Goal: Task Accomplishment & Management: Use online tool/utility

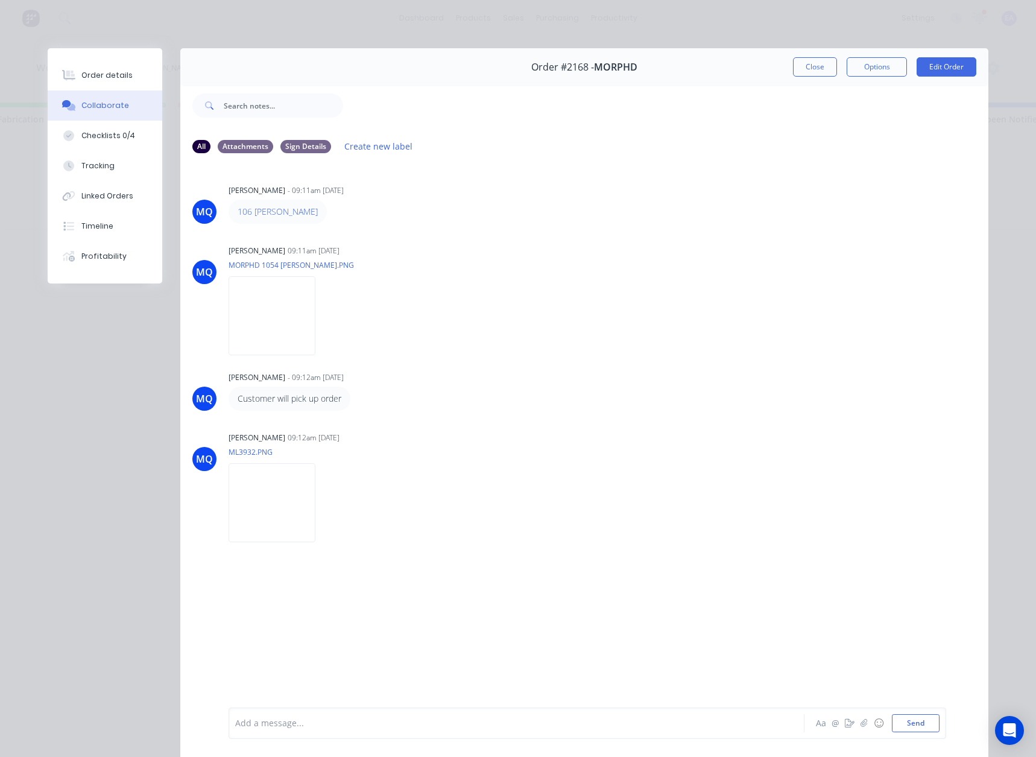
scroll to position [0, 3376]
click at [825, 69] on div "[PERSON_NAME] mentioned you in a message K&F Fabrications Order # 2376 PO 05 - …" at bounding box center [828, 85] width 301 height 92
click at [822, 69] on button "Close" at bounding box center [815, 66] width 44 height 19
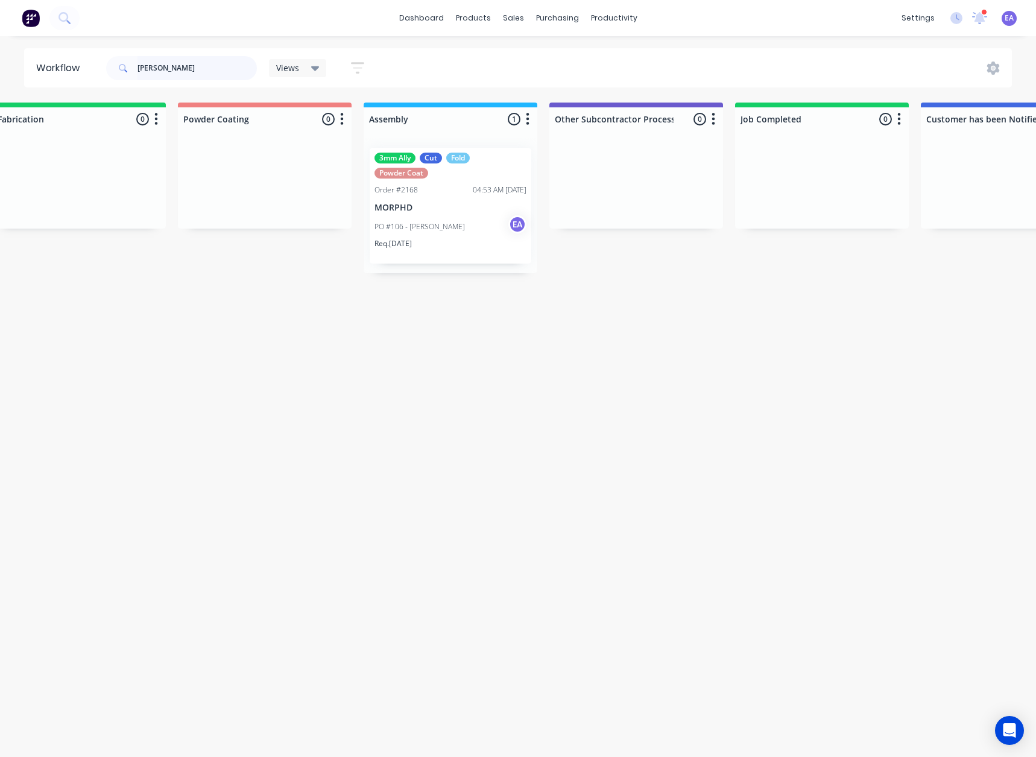
drag, startPoint x: 180, startPoint y: 69, endPoint x: 44, endPoint y: 69, distance: 136.3
click at [49, 69] on header "Workflow [PERSON_NAME] Views Save new view None (Default) edit [PERSON_NAME] ed…" at bounding box center [518, 67] width 988 height 39
type input "[PERSON_NAME]"
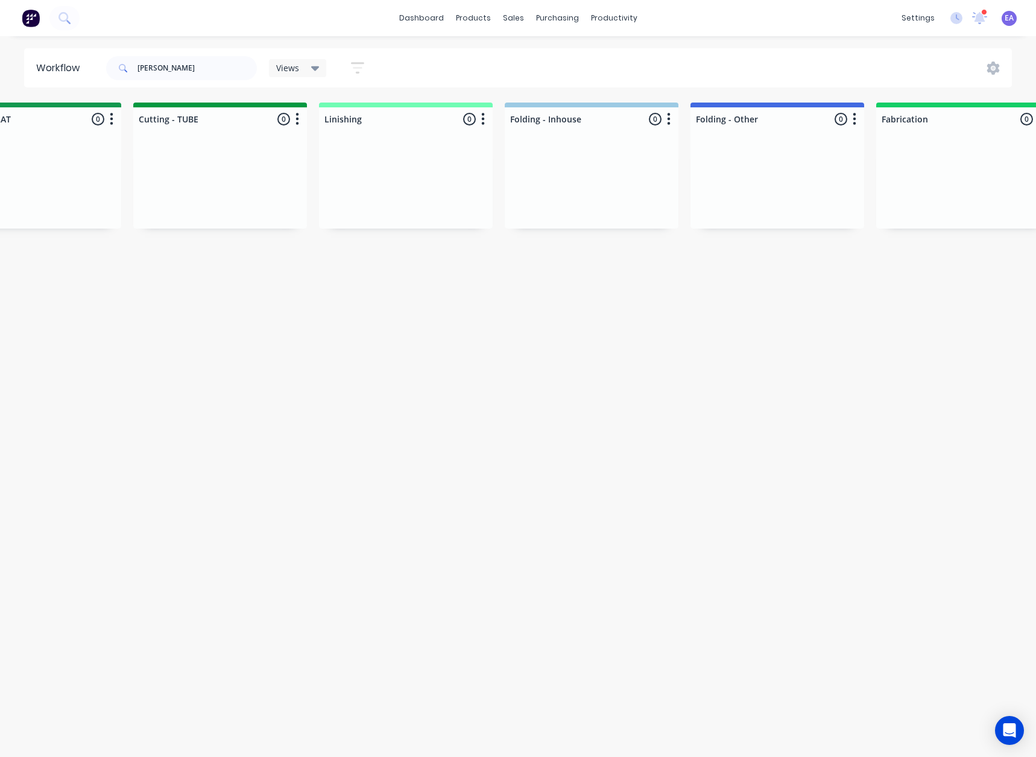
scroll to position [0, 3992]
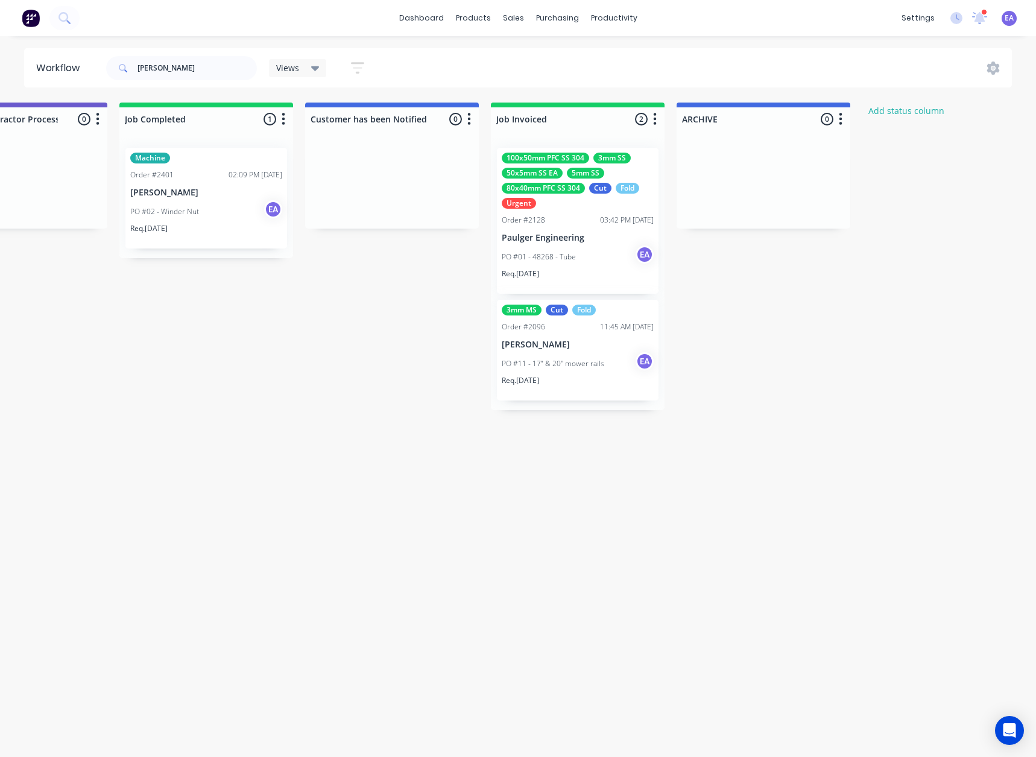
drag, startPoint x: 491, startPoint y: 289, endPoint x: 687, endPoint y: 294, distance: 196.0
drag, startPoint x: 67, startPoint y: 71, endPoint x: 42, endPoint y: 71, distance: 24.7
click at [42, 71] on header "Workflow [PERSON_NAME] Views Save new view None (Default) edit [PERSON_NAME] ed…" at bounding box center [518, 67] width 988 height 39
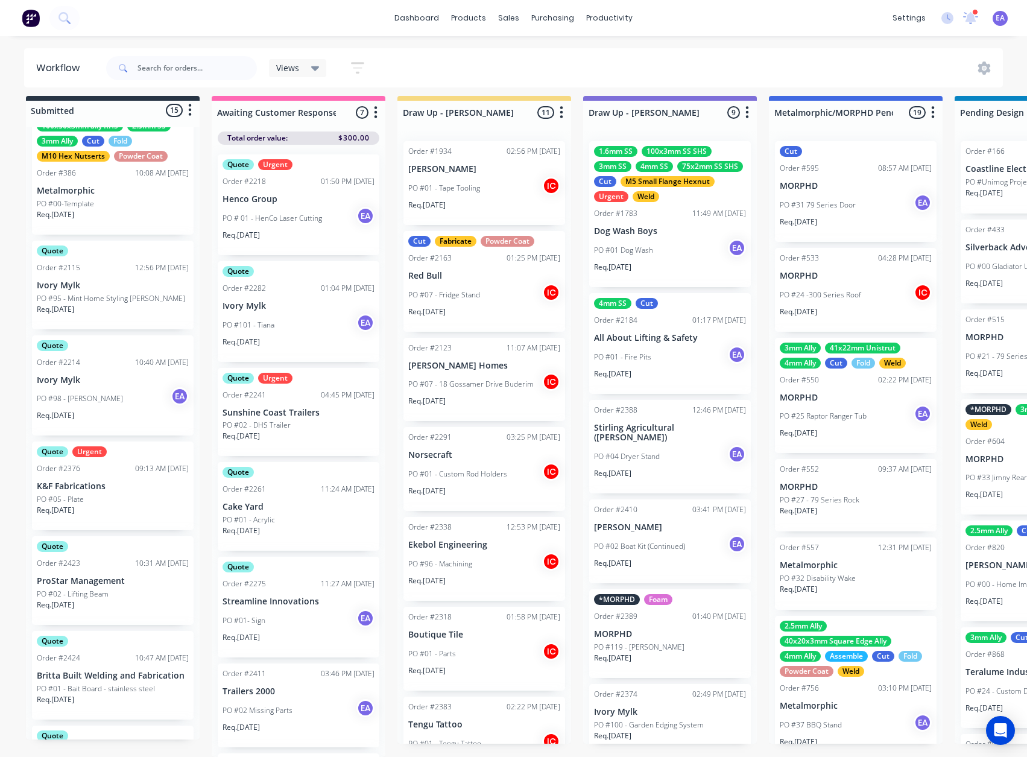
scroll to position [0, 0]
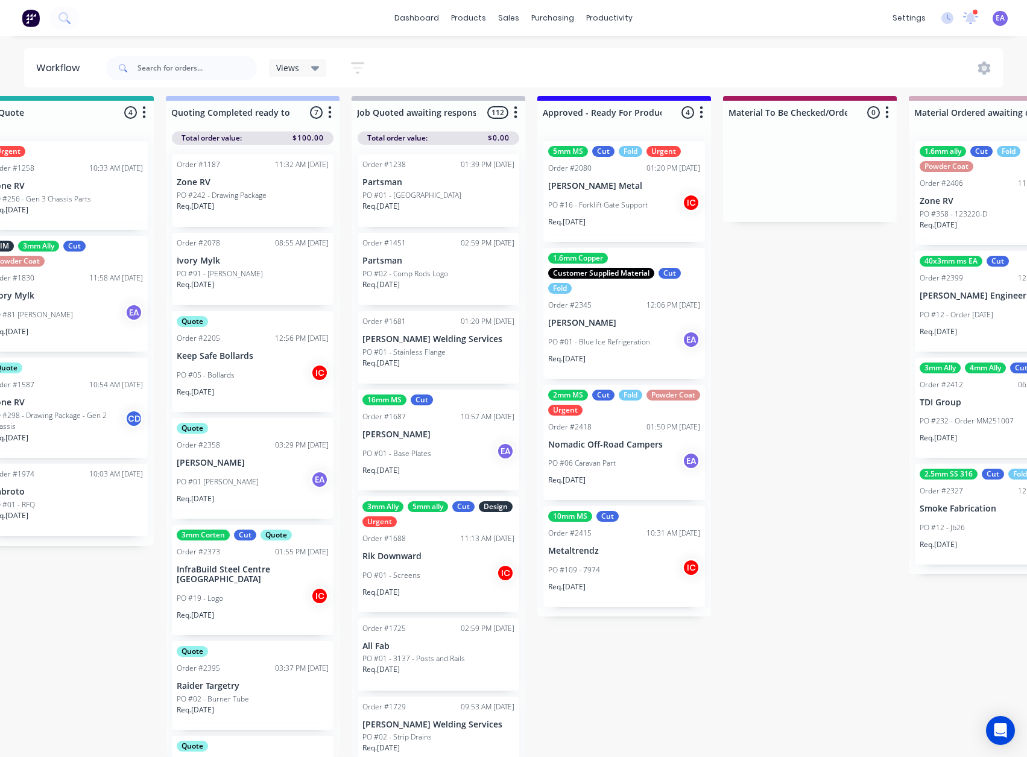
drag, startPoint x: 376, startPoint y: 563, endPoint x: 474, endPoint y: 563, distance: 98.3
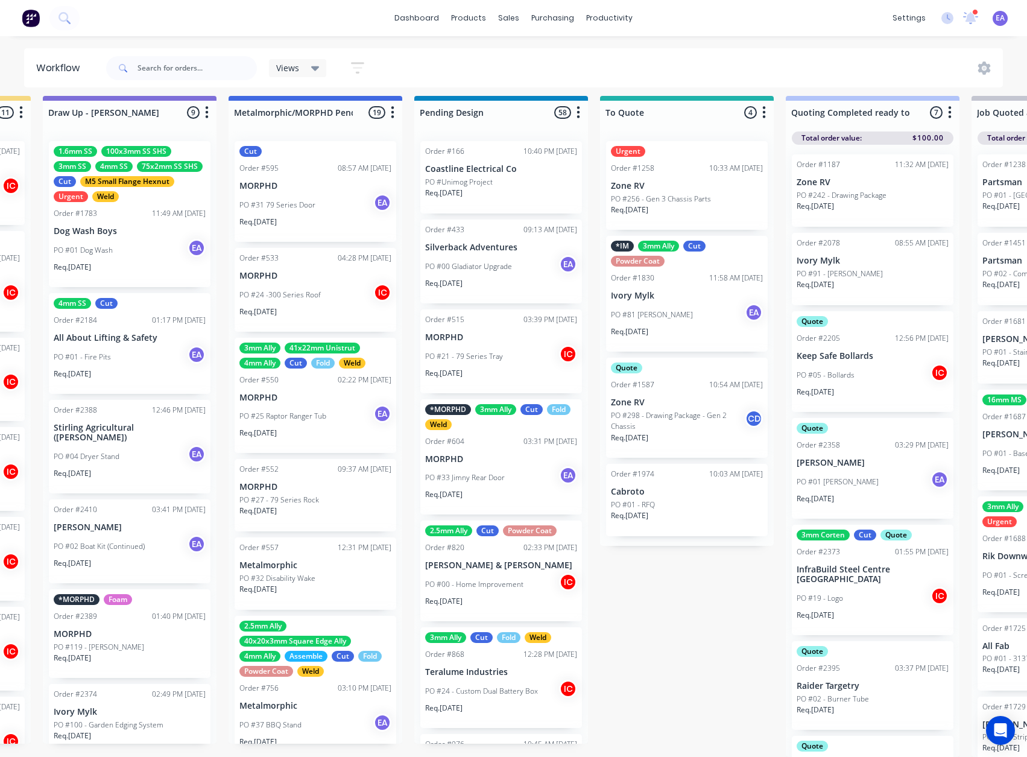
drag, startPoint x: 649, startPoint y: 634, endPoint x: 569, endPoint y: 650, distance: 81.8
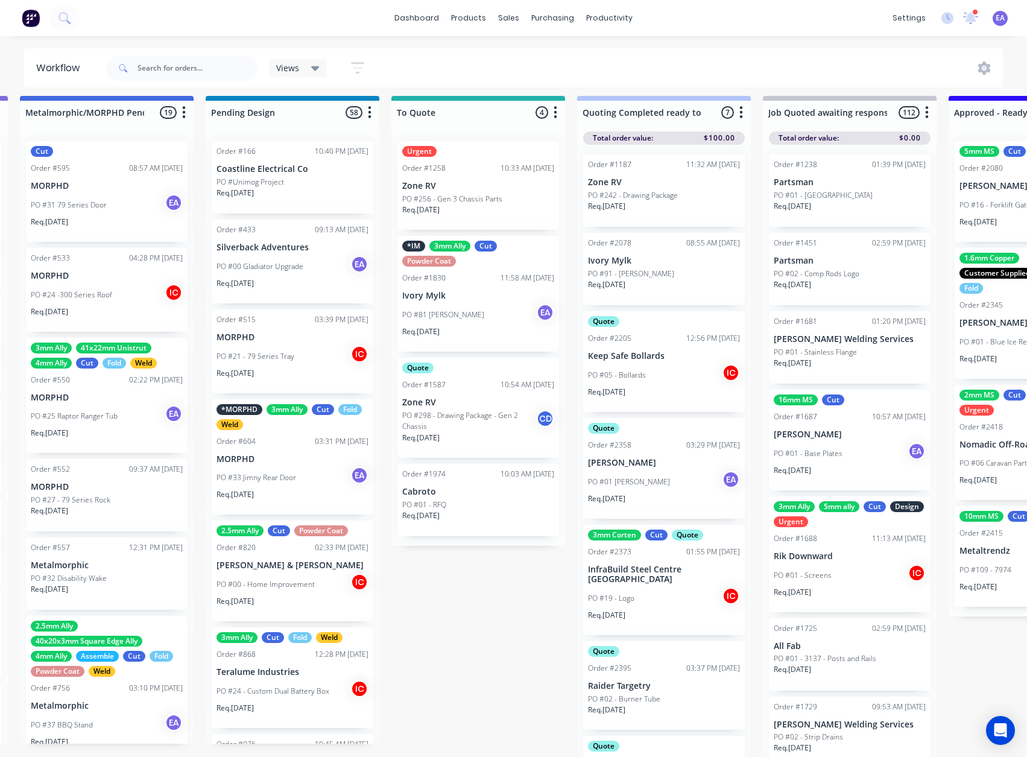
scroll to position [16, 763]
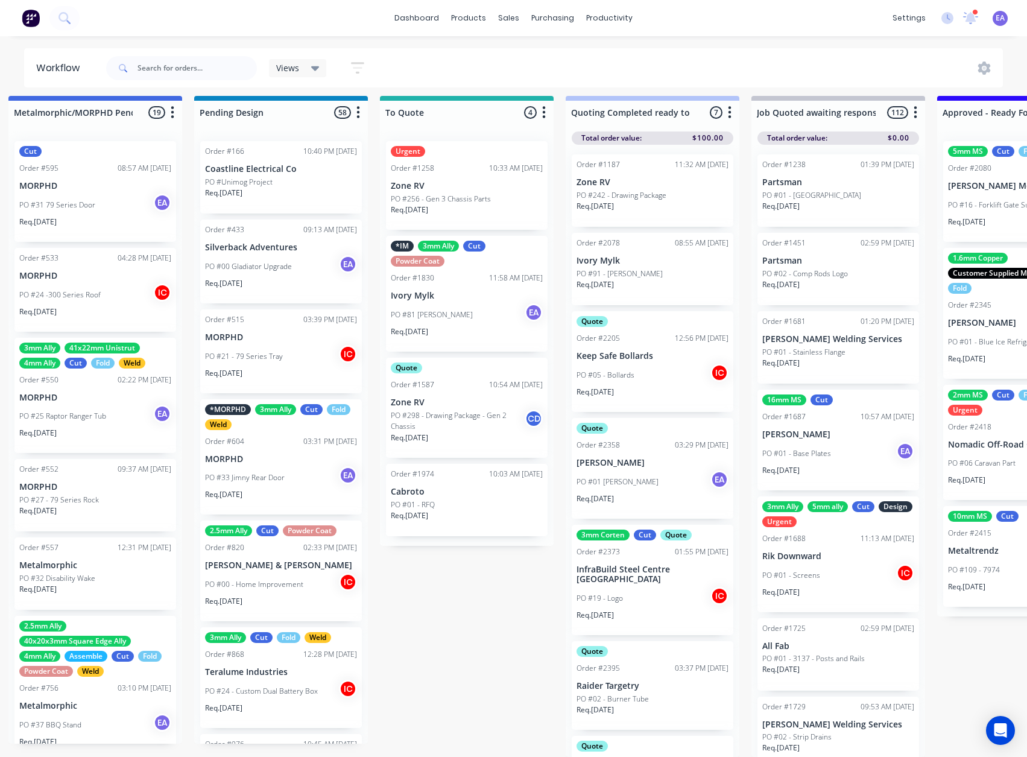
drag, startPoint x: 669, startPoint y: 613, endPoint x: 700, endPoint y: 612, distance: 31.4
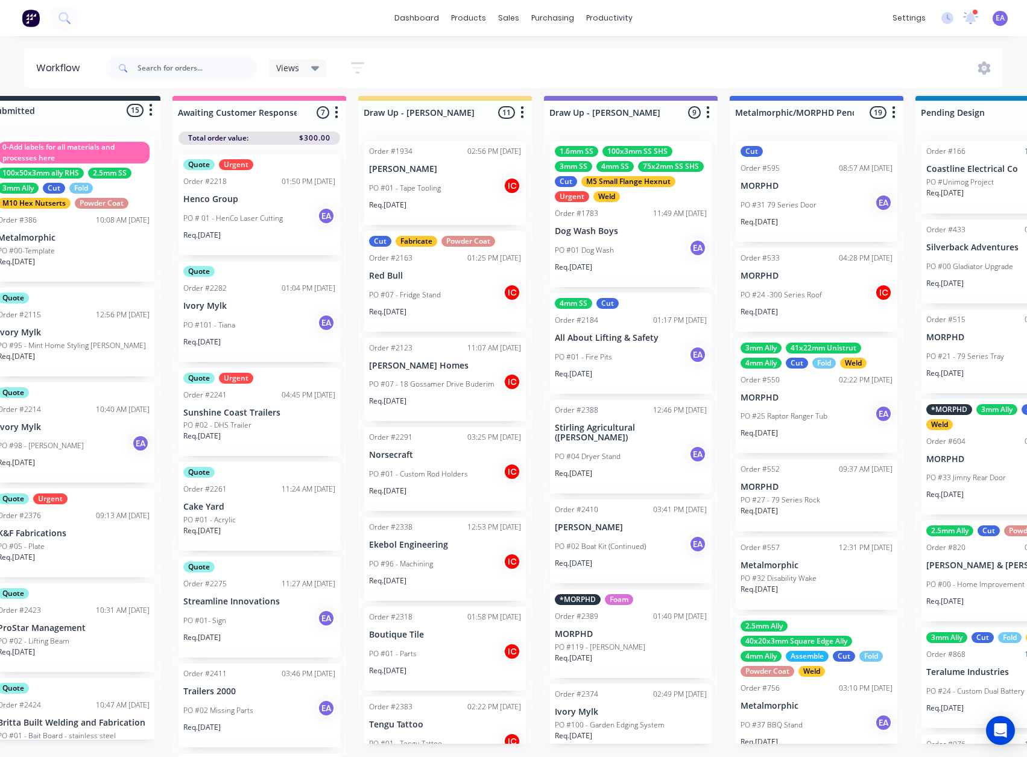
scroll to position [16, 0]
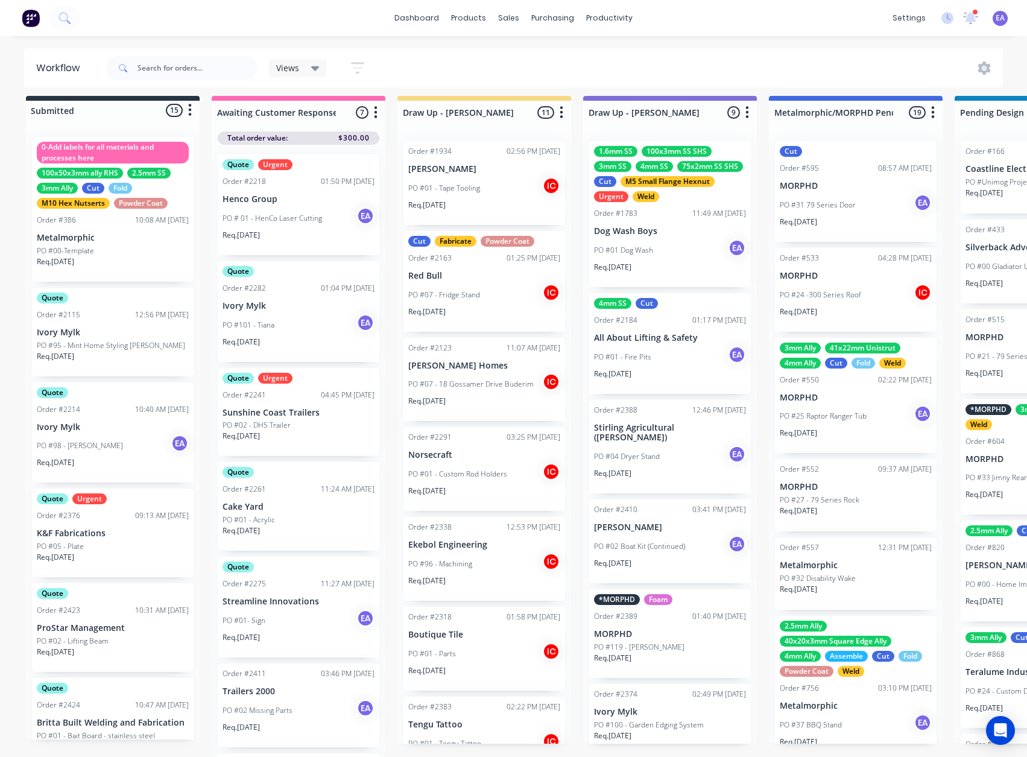
drag, startPoint x: 418, startPoint y: 660, endPoint x: 370, endPoint y: 676, distance: 51.1
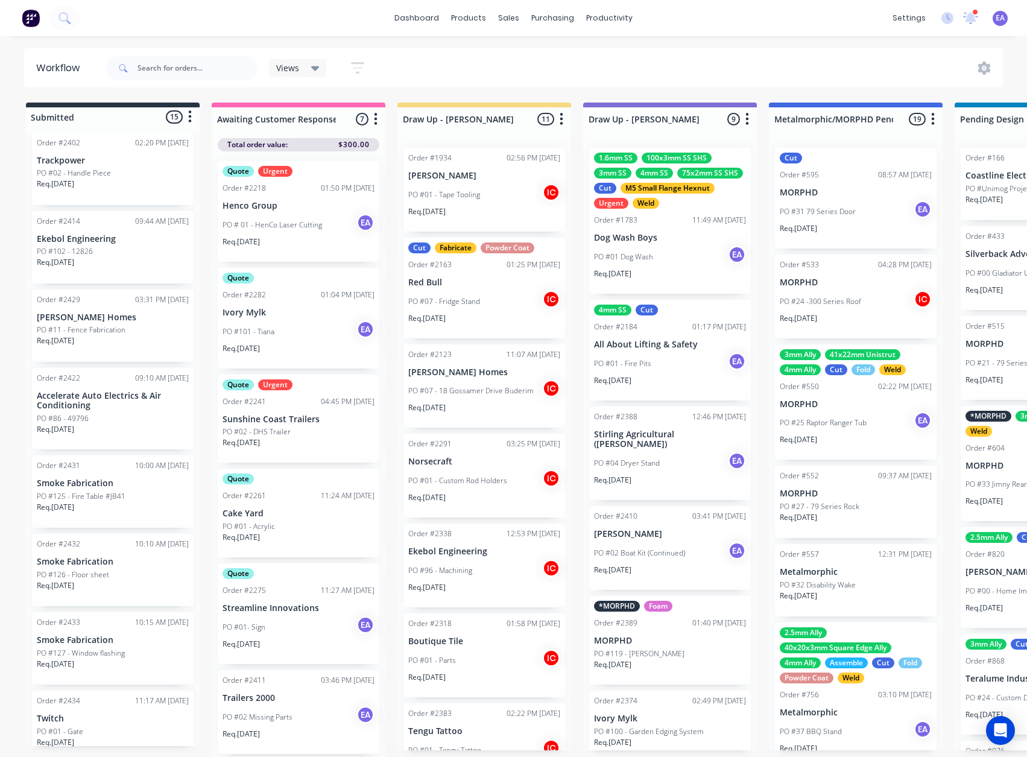
scroll to position [758, 0]
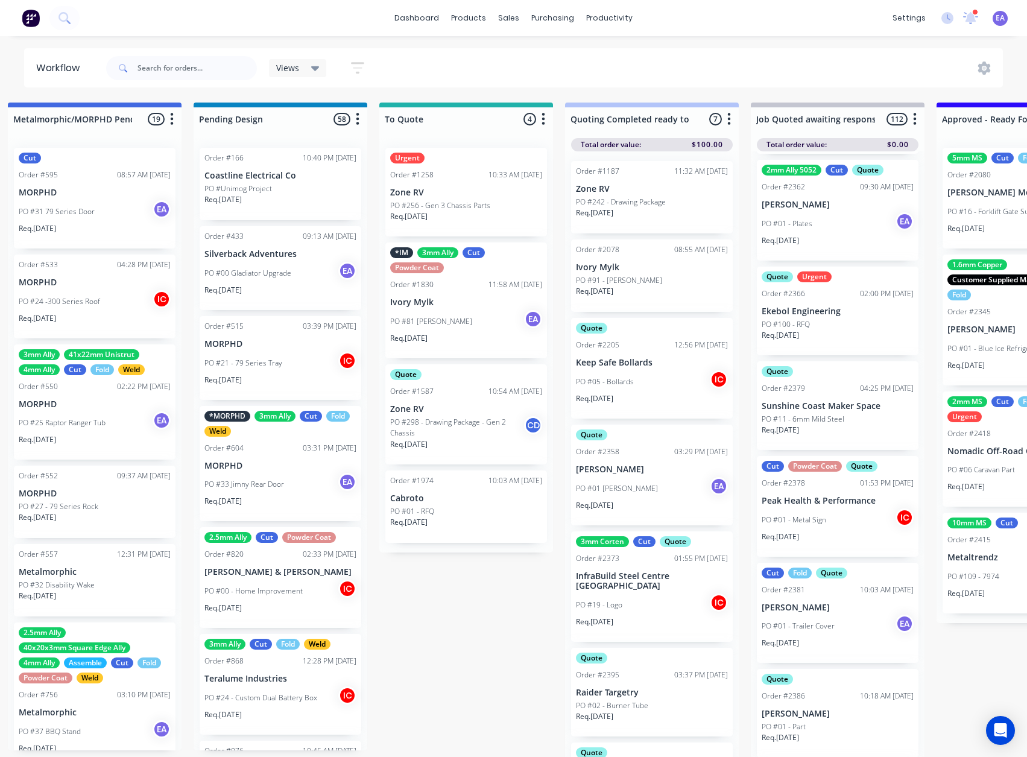
drag, startPoint x: 275, startPoint y: 636, endPoint x: 349, endPoint y: 630, distance: 74.4
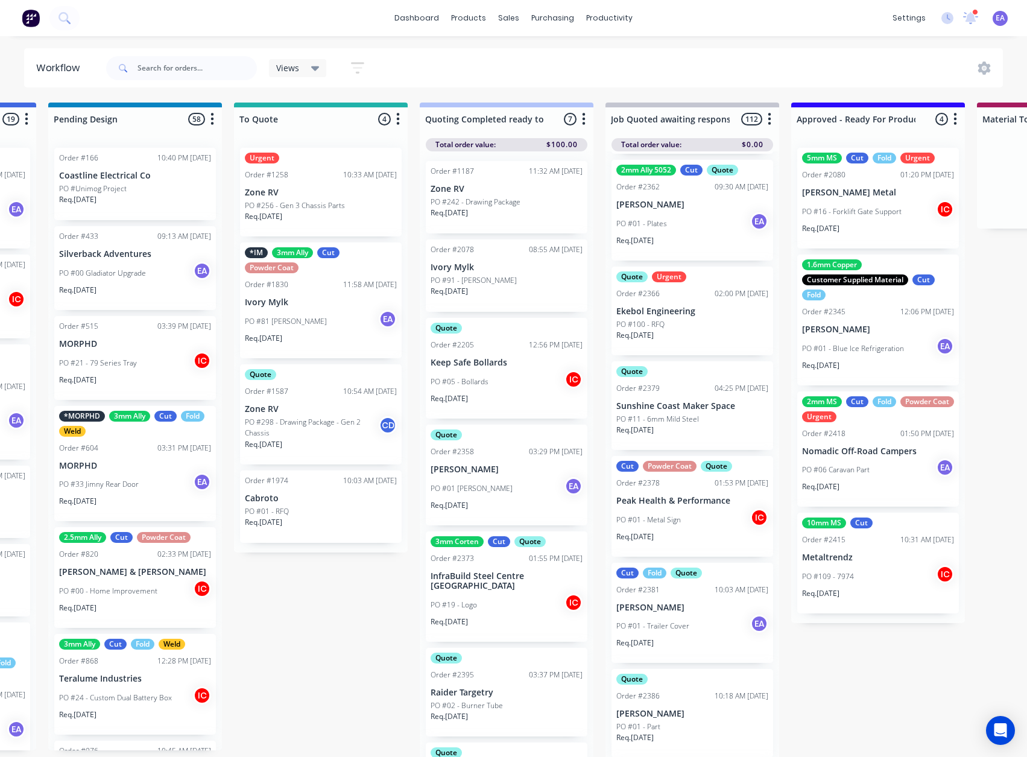
drag, startPoint x: 680, startPoint y: 585, endPoint x: 708, endPoint y: 585, distance: 27.7
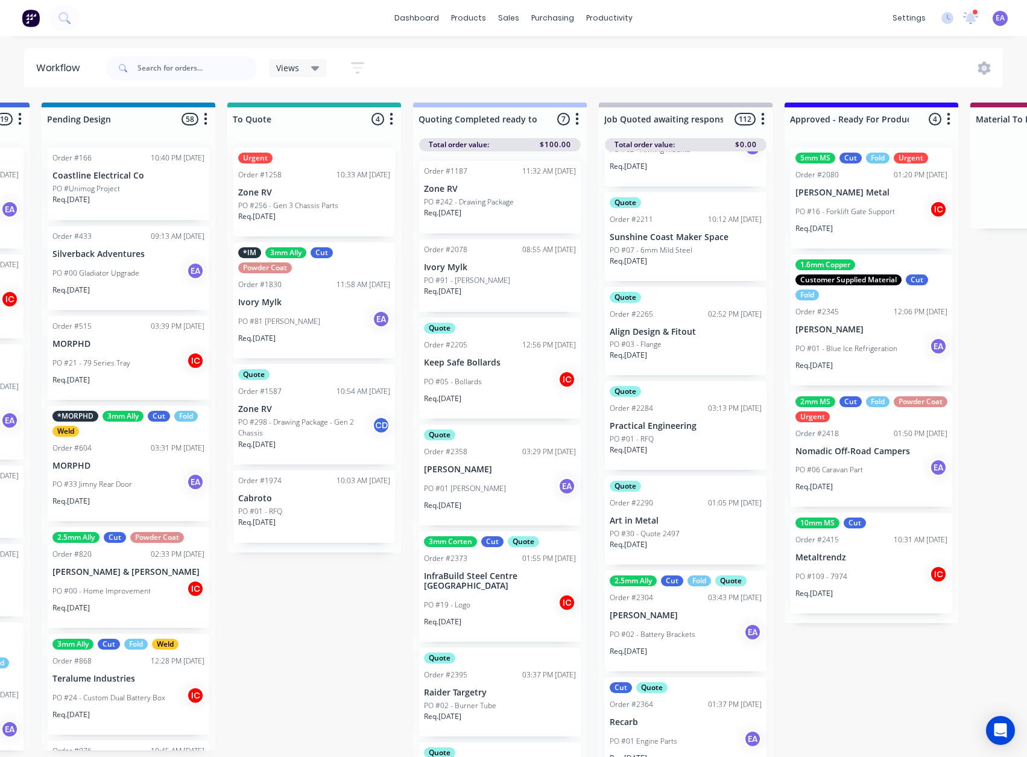
scroll to position [9081, 0]
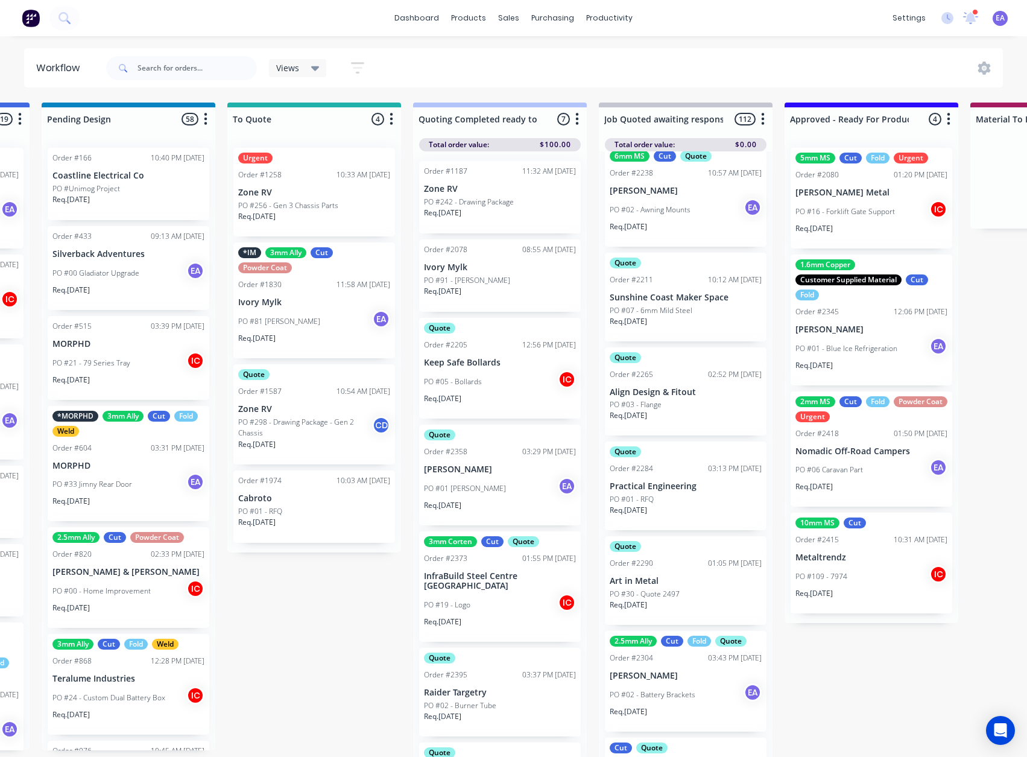
click at [704, 505] on div "PO #01 - RFQ" at bounding box center [686, 499] width 152 height 11
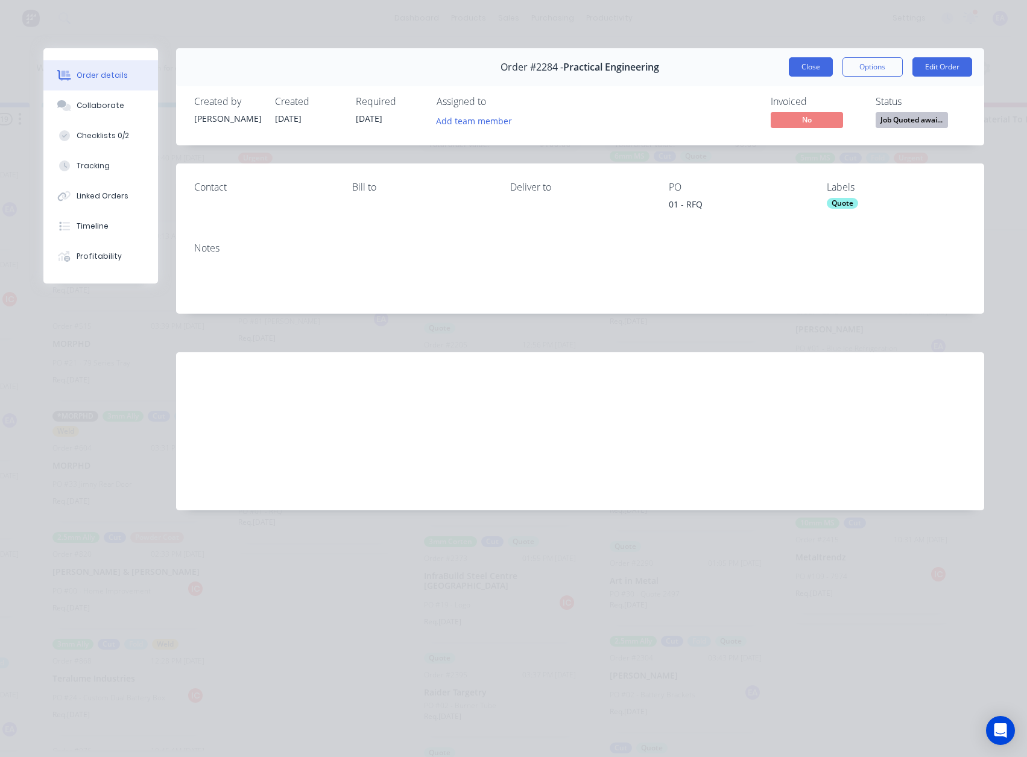
click at [819, 71] on button "Close" at bounding box center [811, 66] width 44 height 19
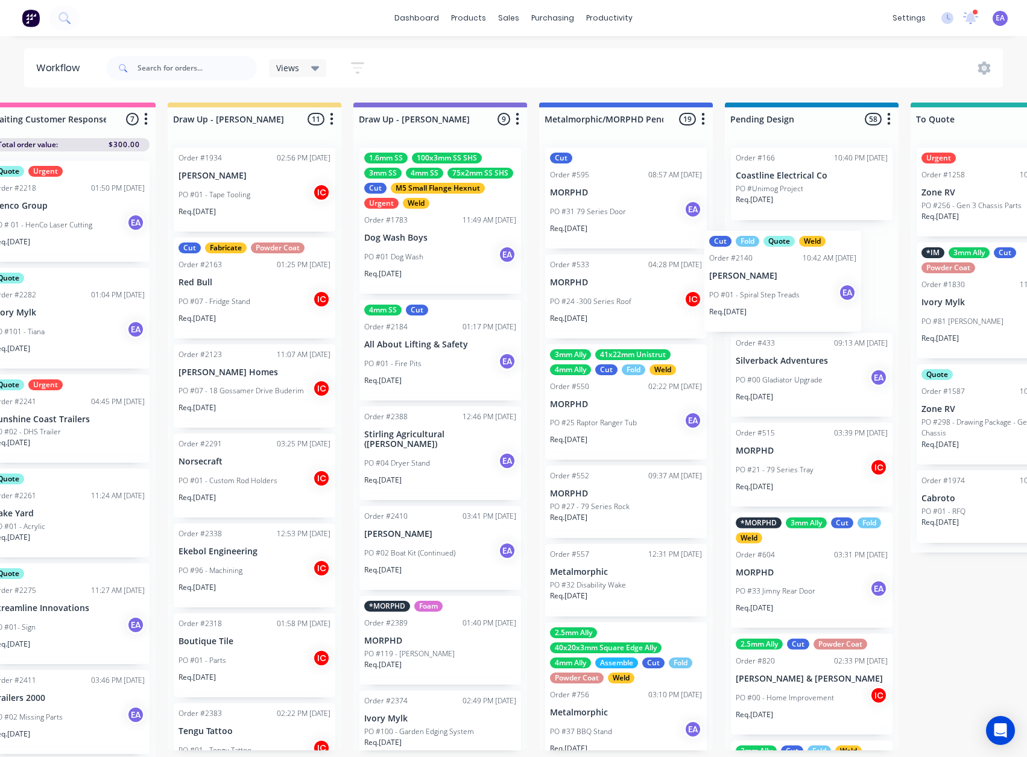
scroll to position [0, 232]
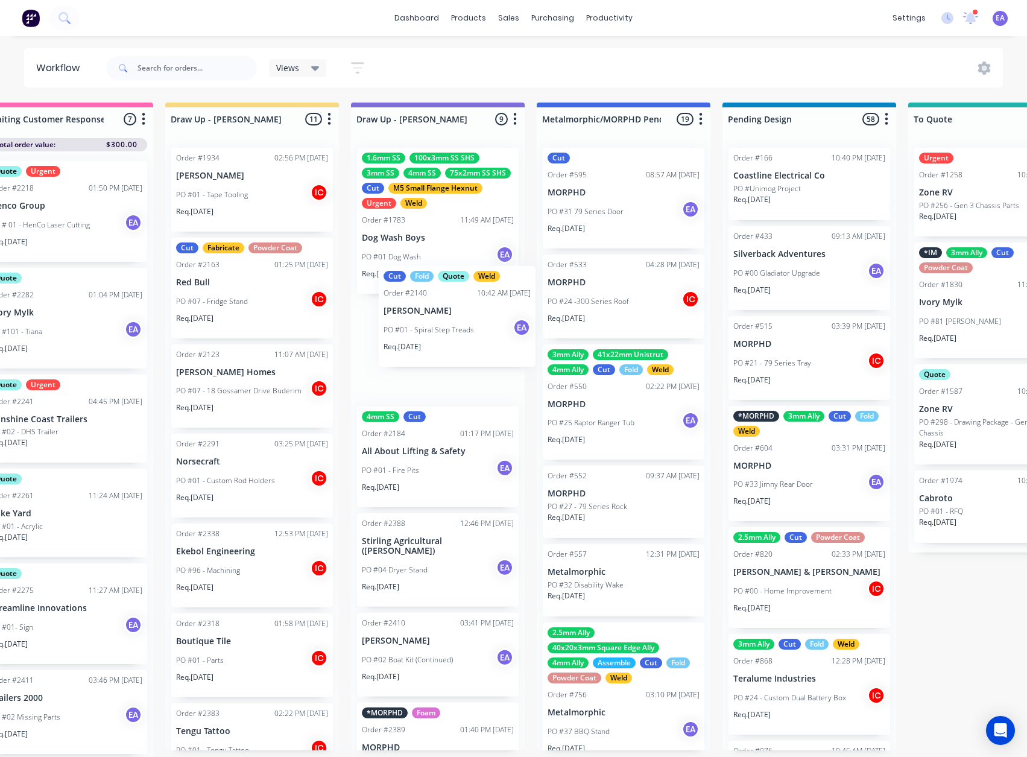
drag, startPoint x: 670, startPoint y: 210, endPoint x: 440, endPoint y: 344, distance: 265.6
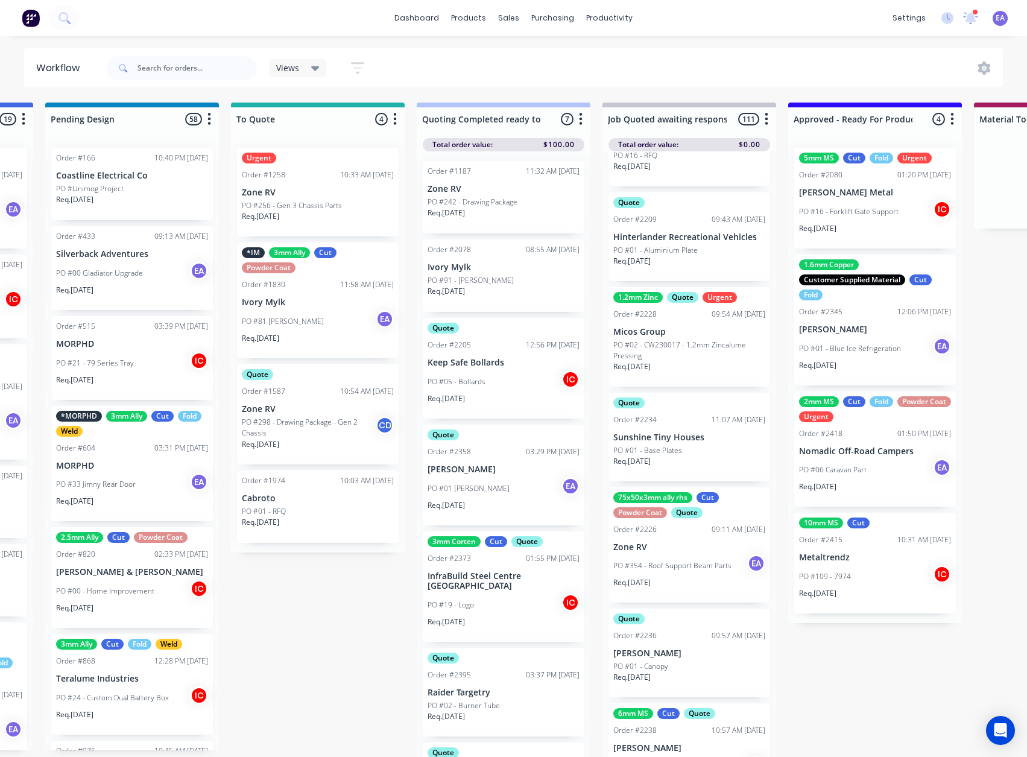
drag, startPoint x: 687, startPoint y: 514, endPoint x: 727, endPoint y: 514, distance: 39.2
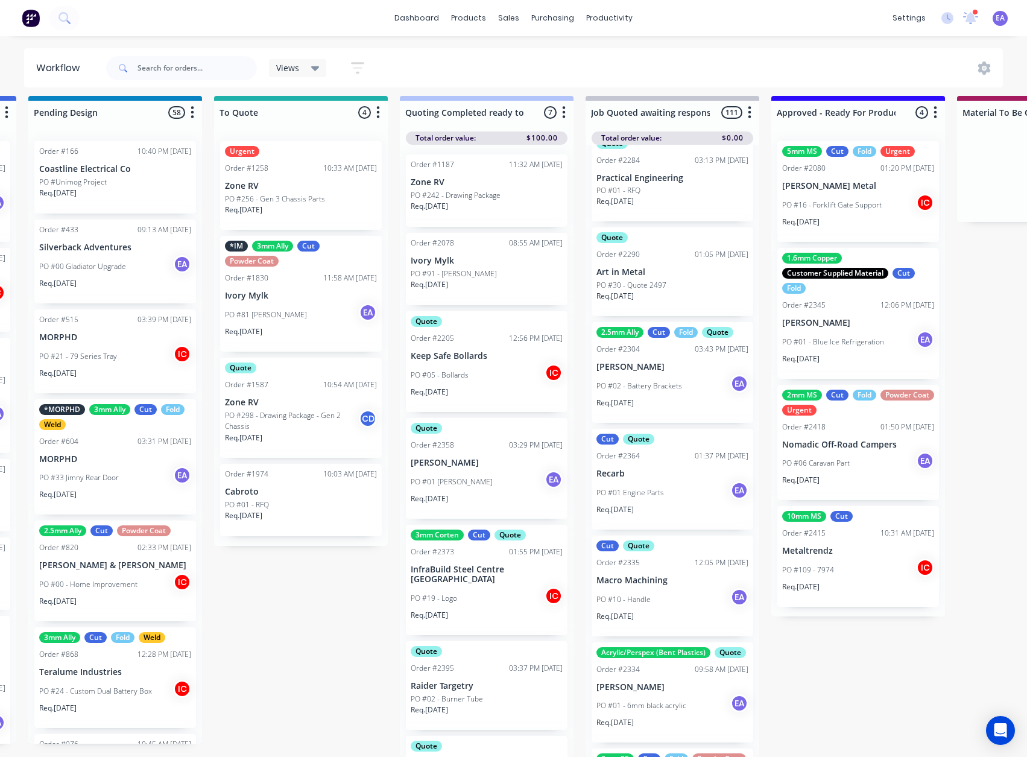
scroll to position [9276, 0]
click at [664, 479] on p "Recarb" at bounding box center [672, 474] width 152 height 10
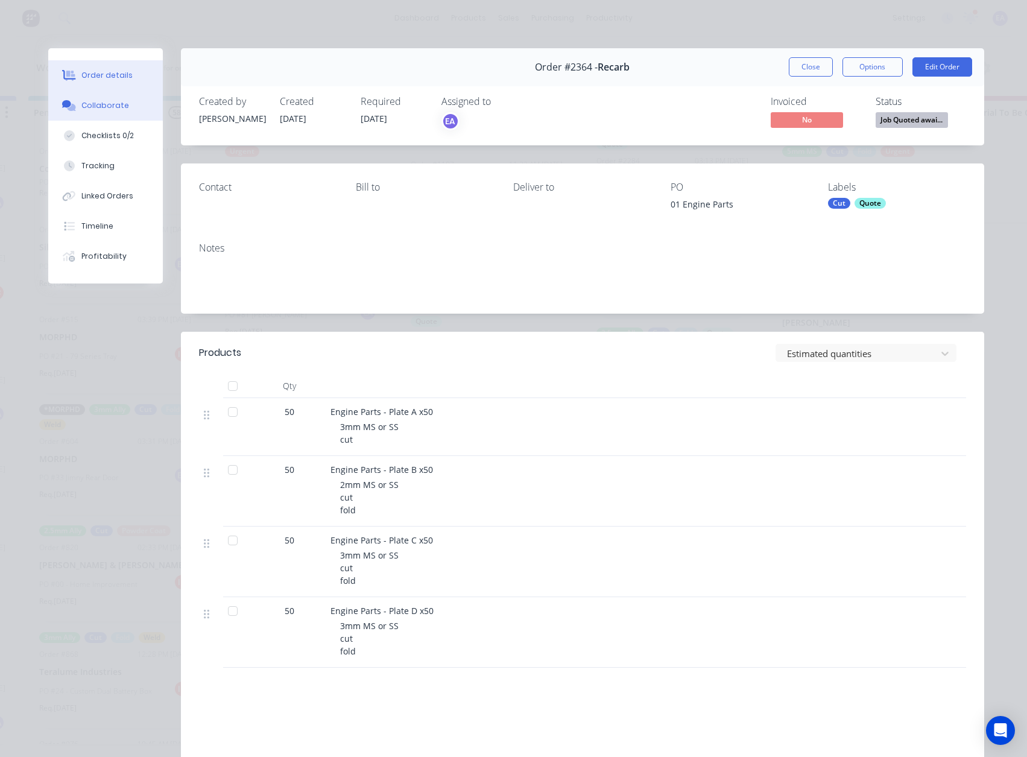
click at [113, 113] on button "Collaborate" at bounding box center [105, 105] width 115 height 30
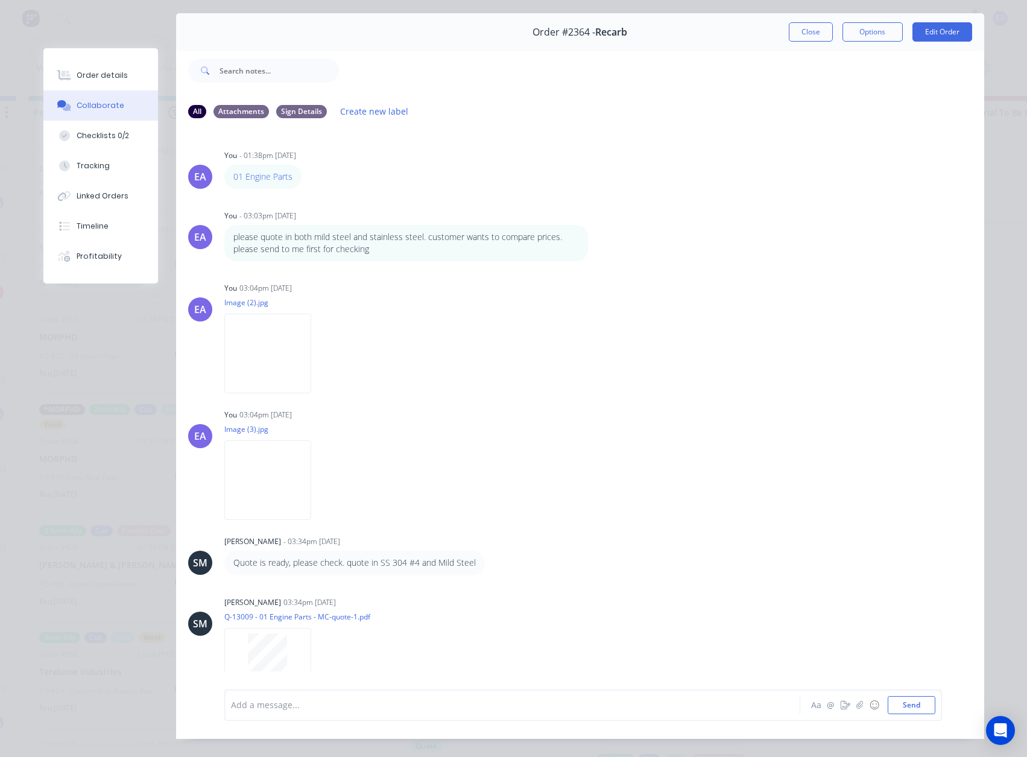
scroll to position [0, 0]
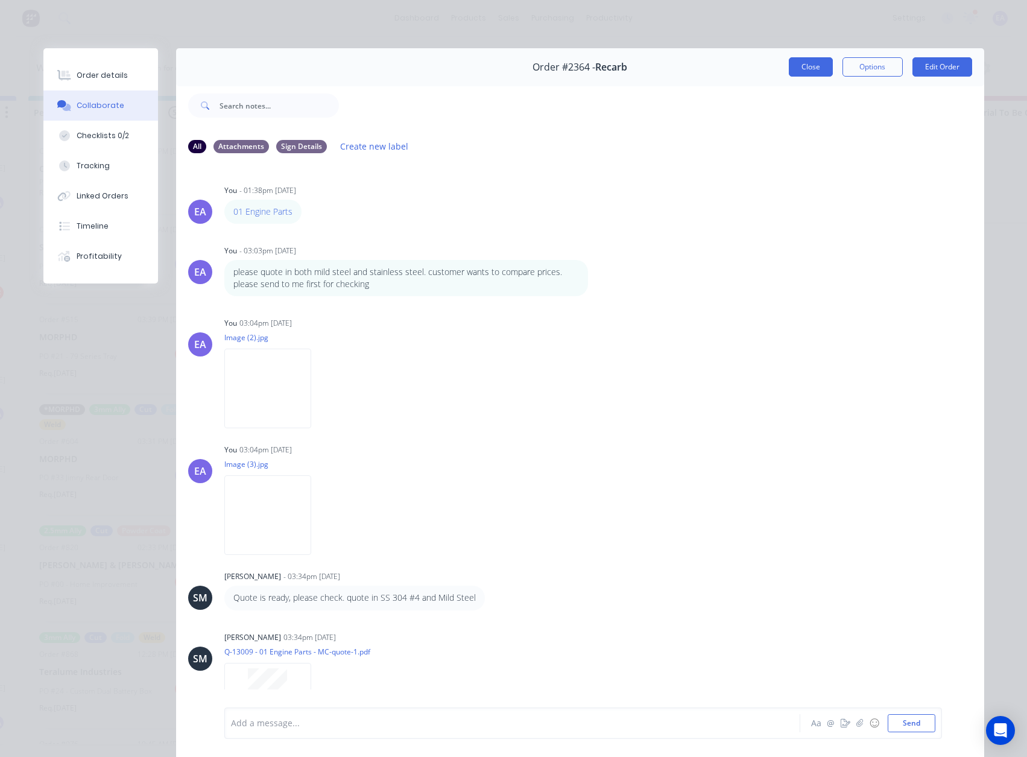
click at [818, 68] on button "Close" at bounding box center [811, 66] width 44 height 19
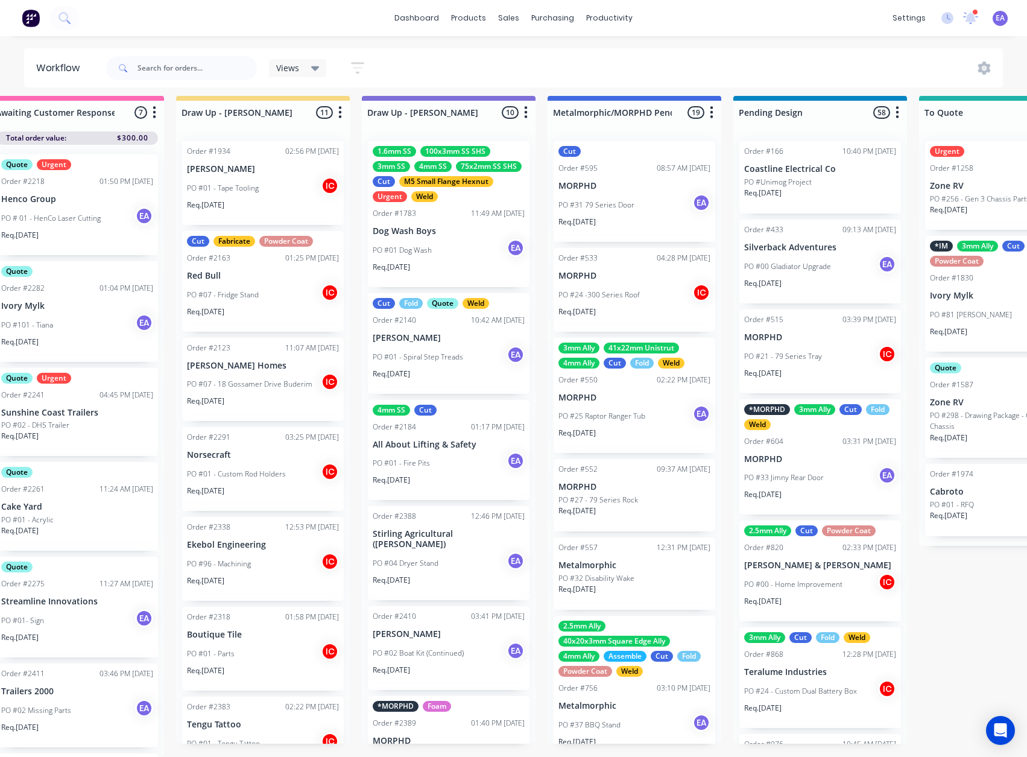
scroll to position [16, 0]
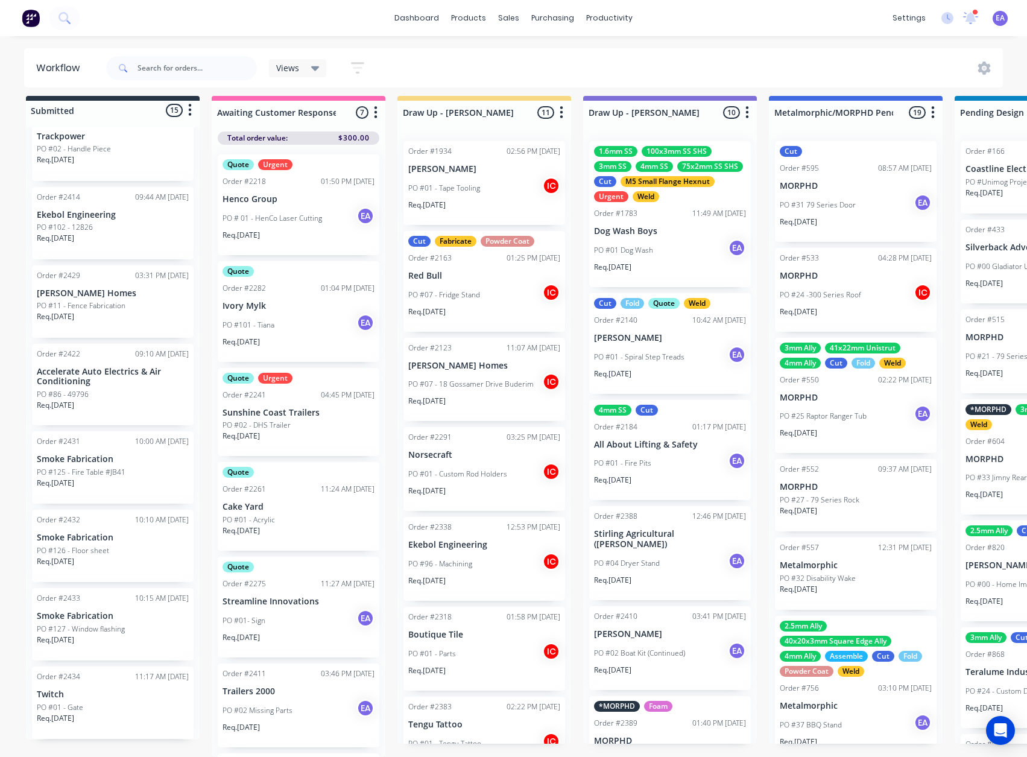
drag, startPoint x: 540, startPoint y: 523, endPoint x: 298, endPoint y: 601, distance: 254.0
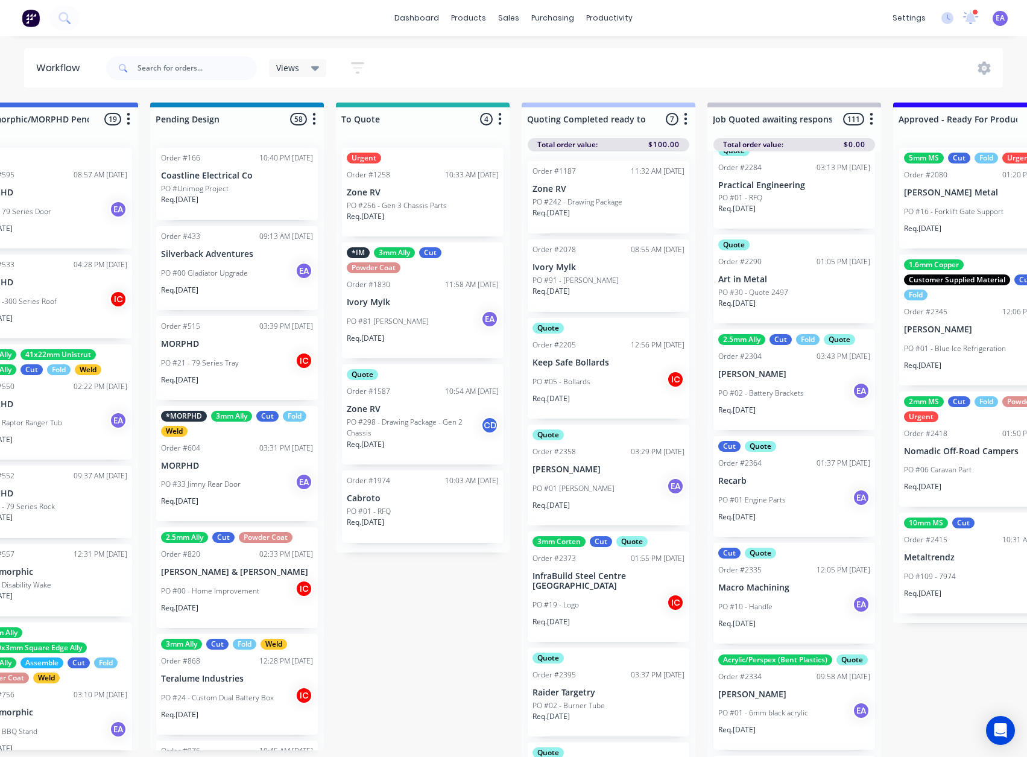
scroll to position [0, 1345]
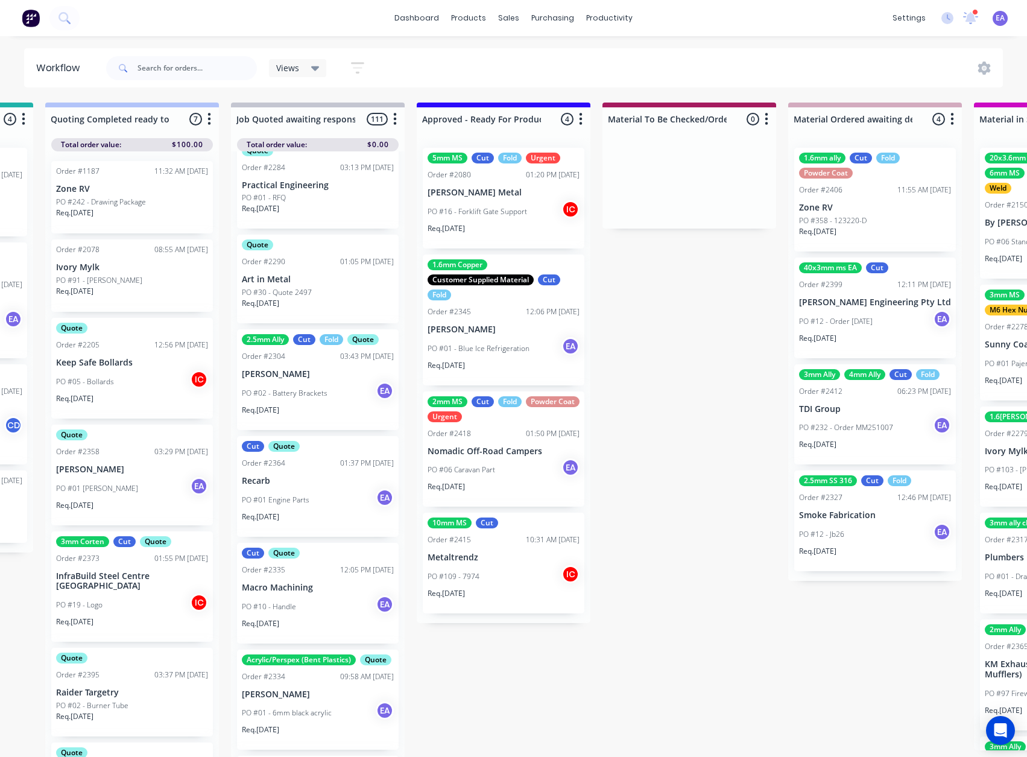
drag, startPoint x: 291, startPoint y: 528, endPoint x: 327, endPoint y: 526, distance: 36.2
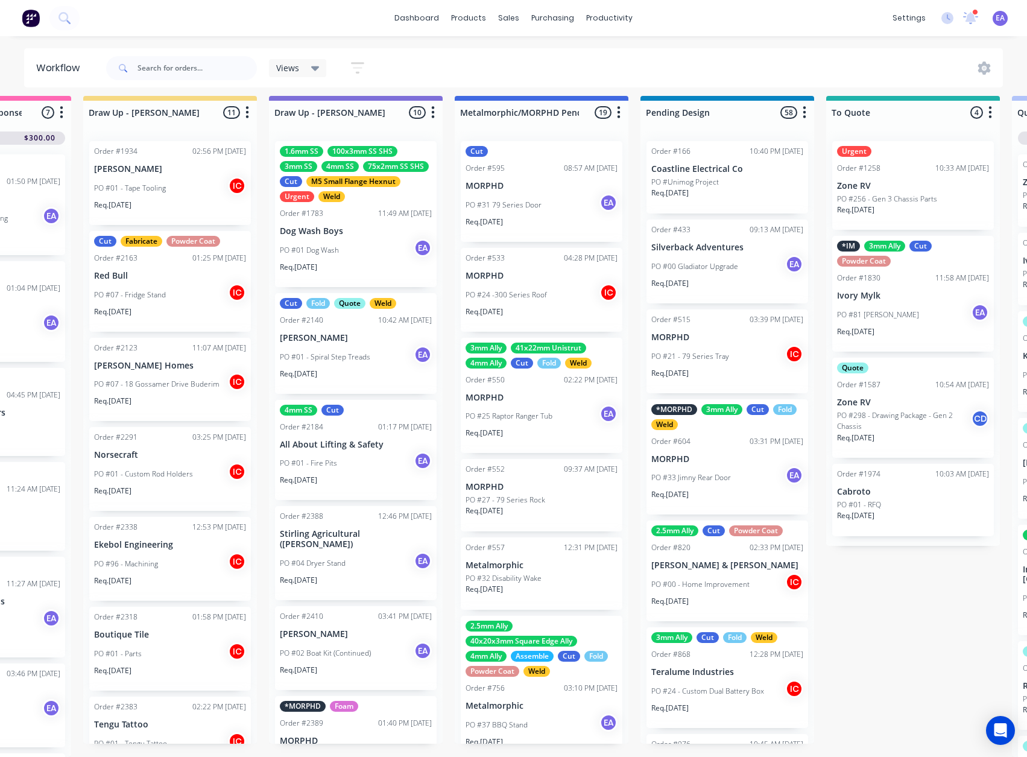
scroll to position [16, 0]
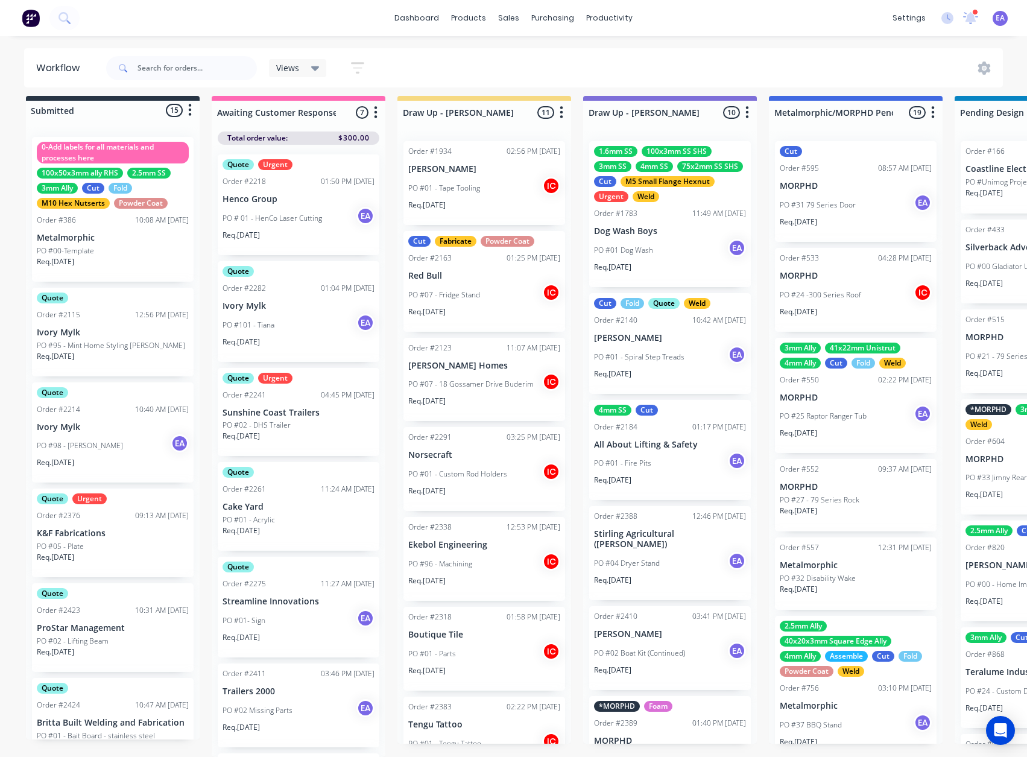
drag, startPoint x: 201, startPoint y: 522, endPoint x: 42, endPoint y: 563, distance: 164.4
